Goal: Information Seeking & Learning: Learn about a topic

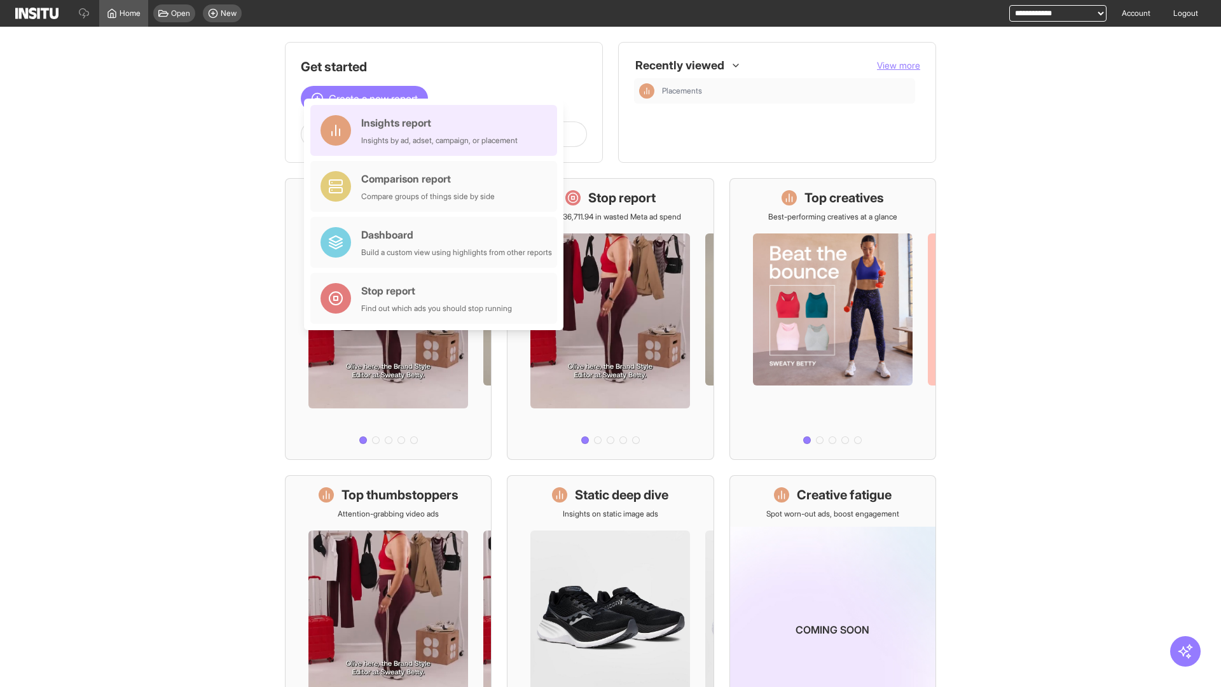
click at [437, 130] on div "Insights report Insights by ad, adset, campaign, or placement" at bounding box center [439, 130] width 157 height 31
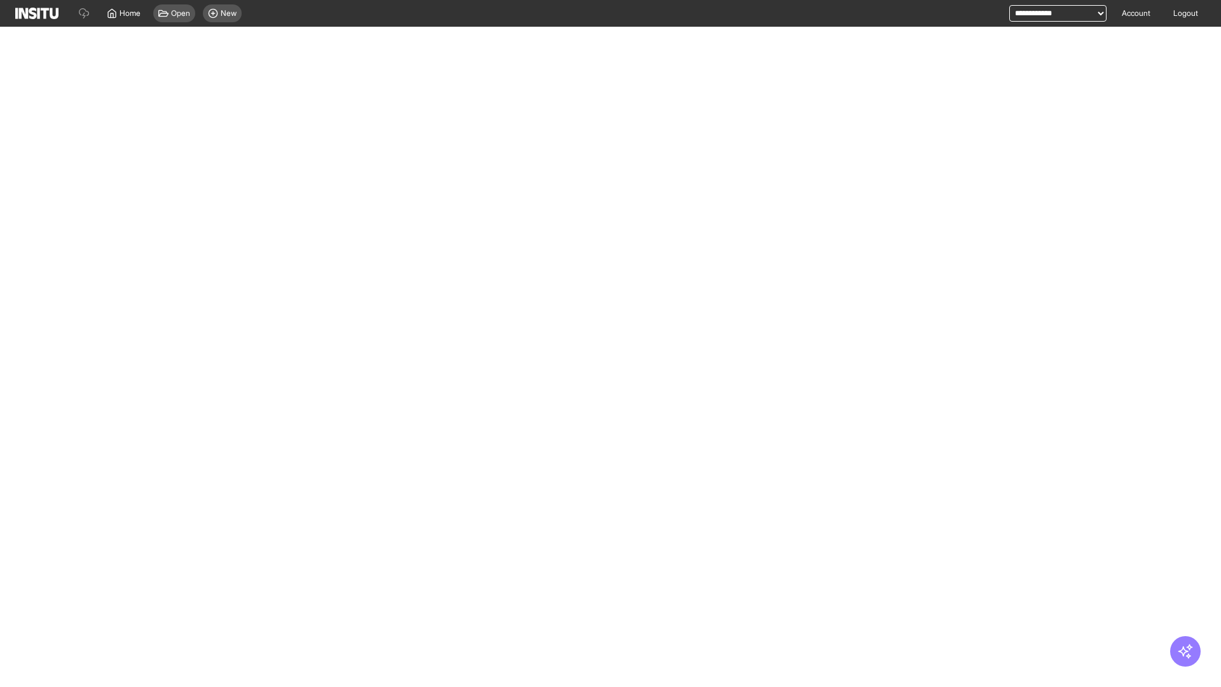
select select "**"
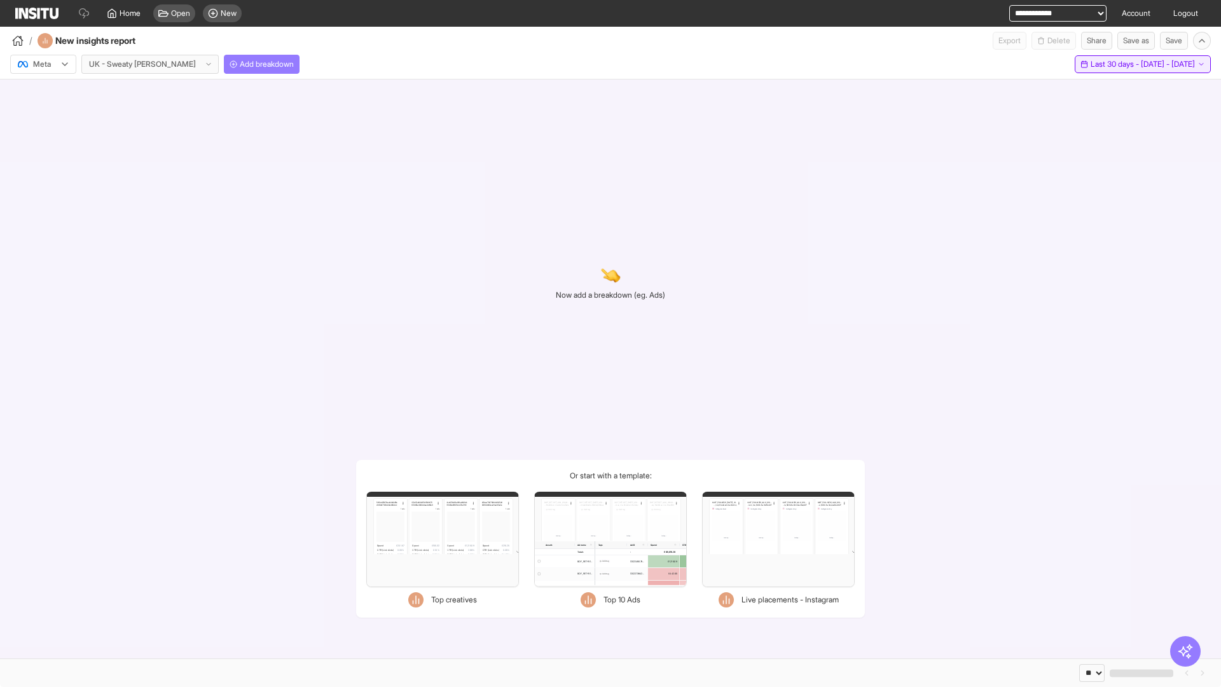
click at [1114, 64] on span "Last 30 days - [DATE] - [DATE]" at bounding box center [1143, 64] width 104 height 10
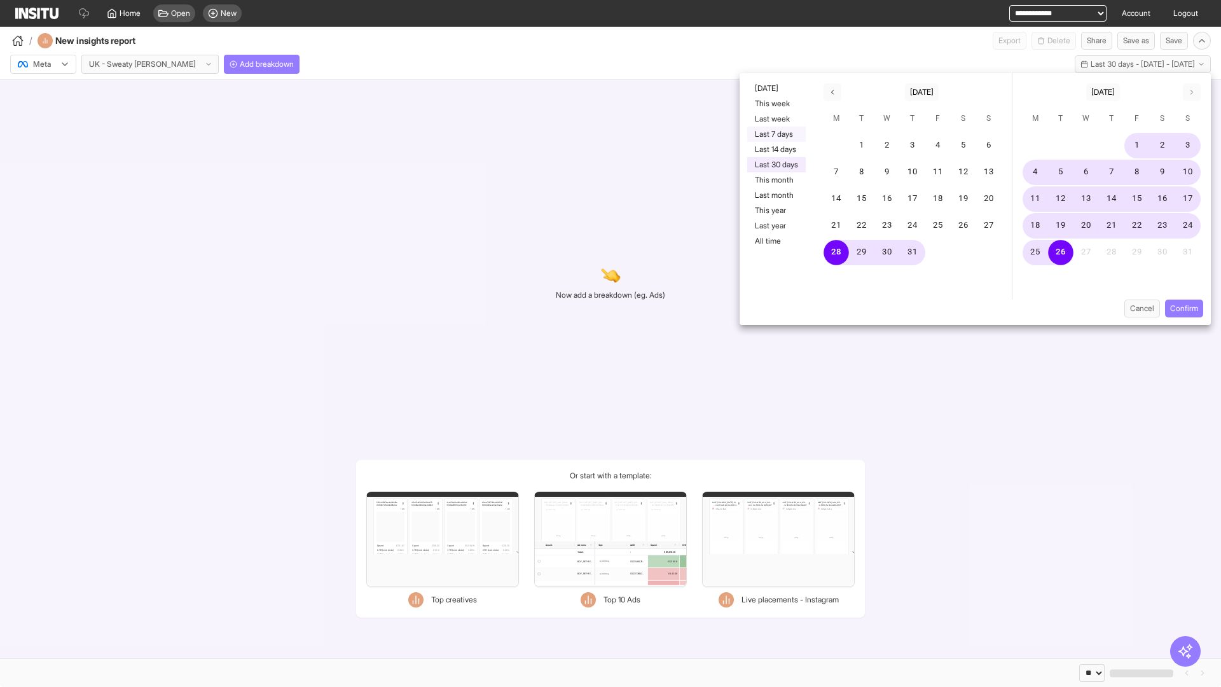
click at [776, 134] on button "Last 7 days" at bounding box center [777, 134] width 59 height 15
